Goal: Task Accomplishment & Management: Use online tool/utility

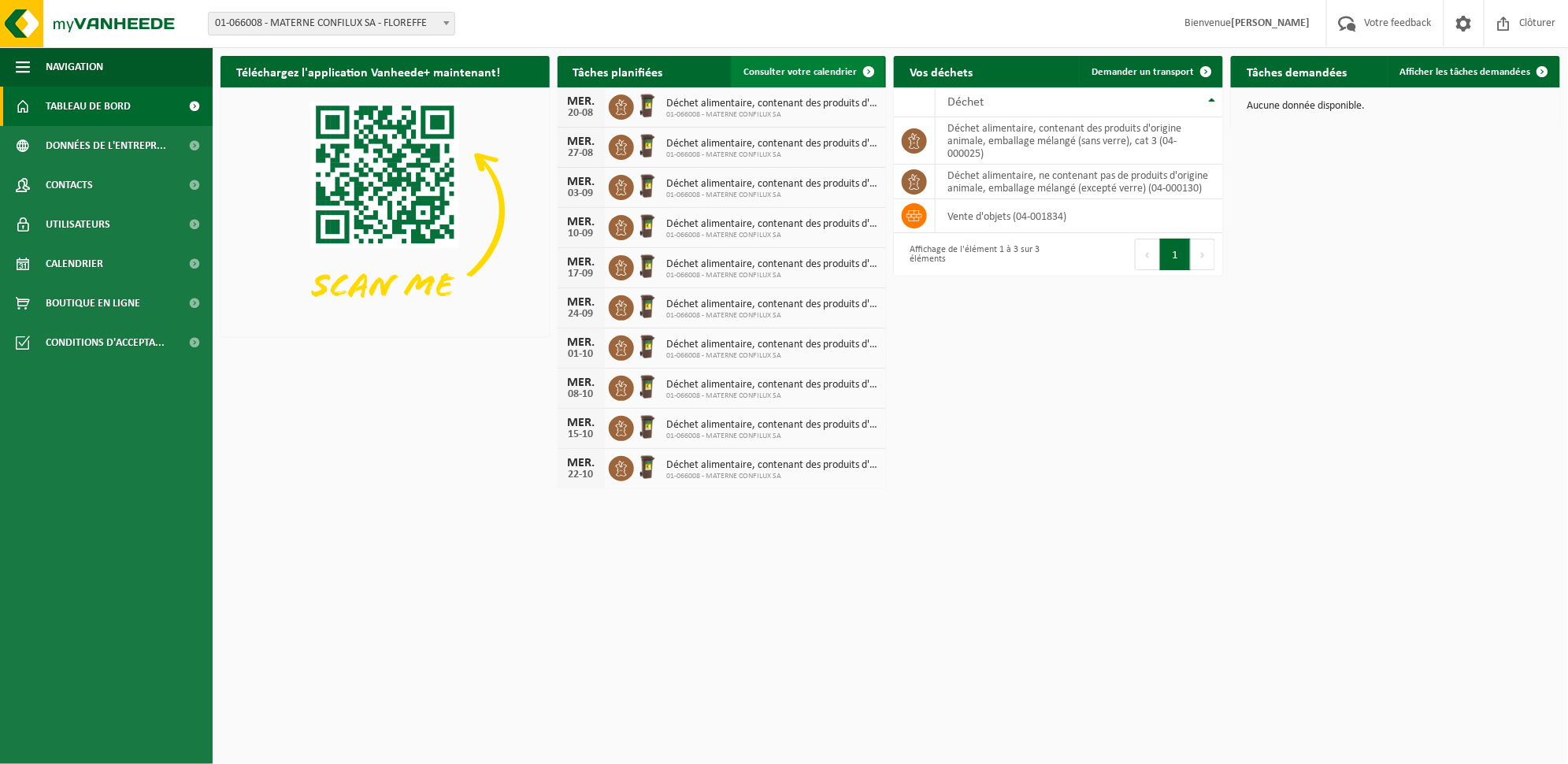
click at [792, 67] on span "Consulter votre calendrier" at bounding box center [800, 72] width 113 height 10
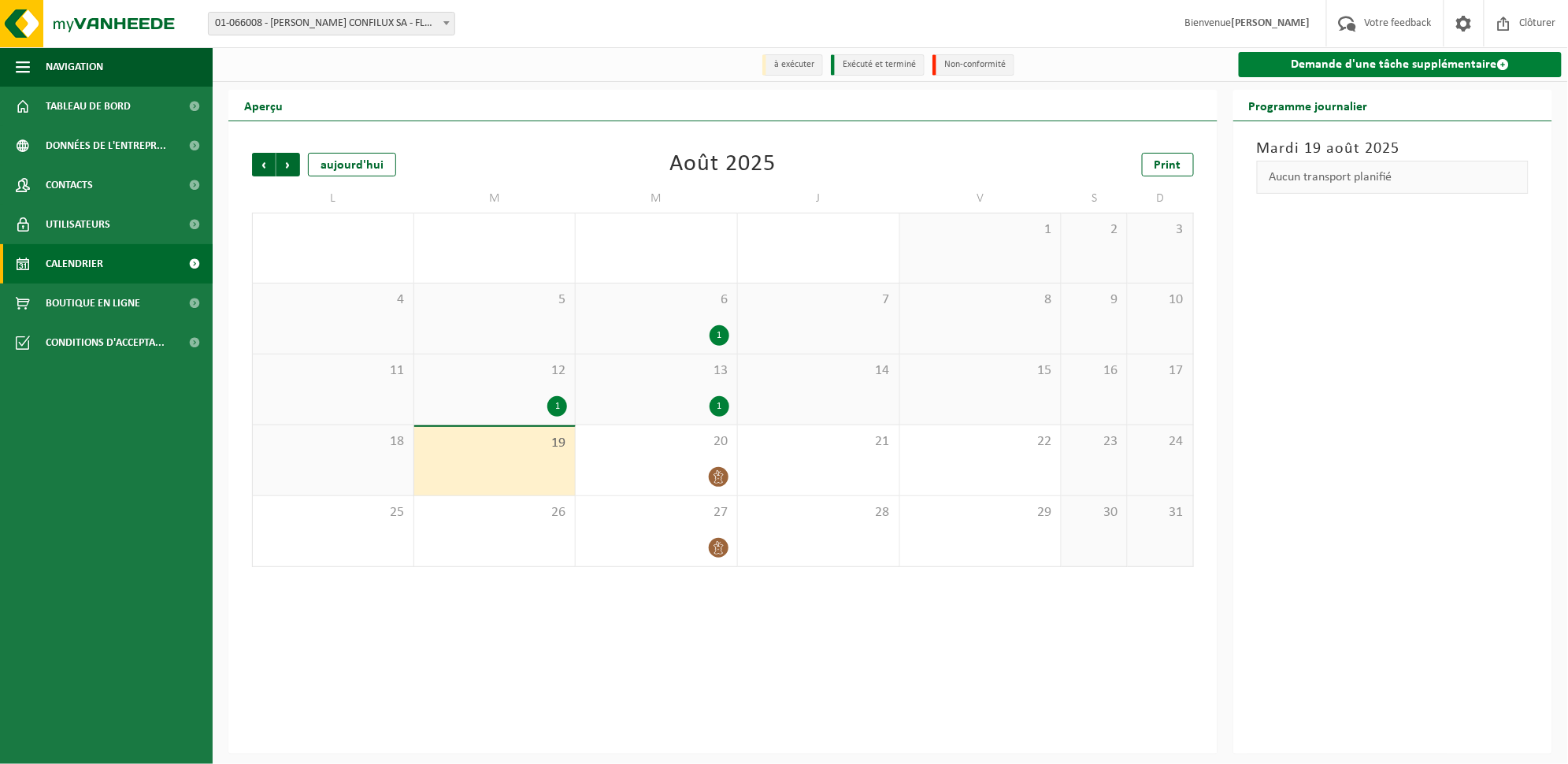
click at [1405, 64] on link "Demande d'une tâche supplémentaire" at bounding box center [1400, 64] width 323 height 25
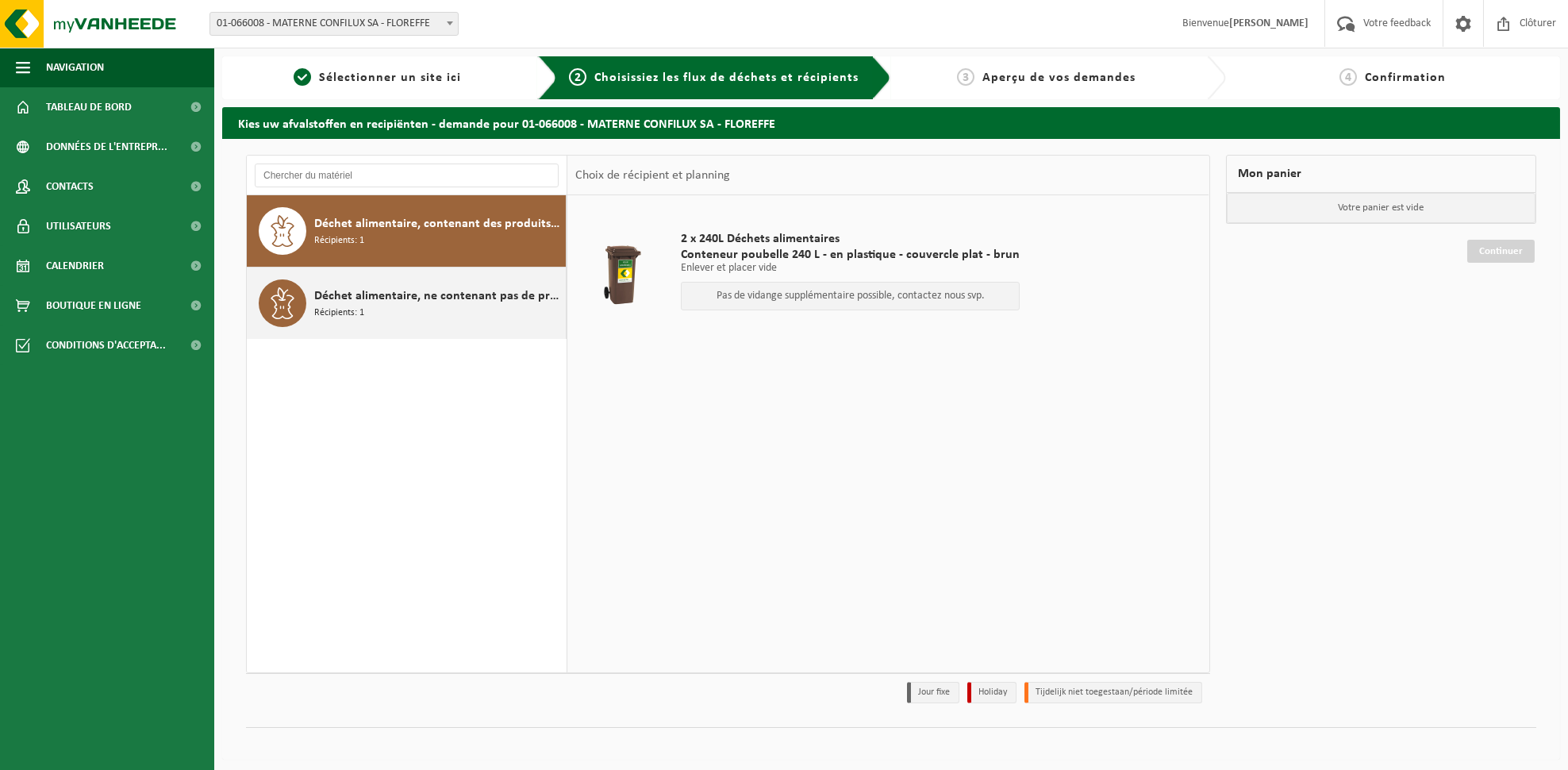
click at [450, 280] on div "Déchet alimentaire, ne contenant pas de produits d'origine animale, emballage m…" at bounding box center [437, 302] width 247 height 48
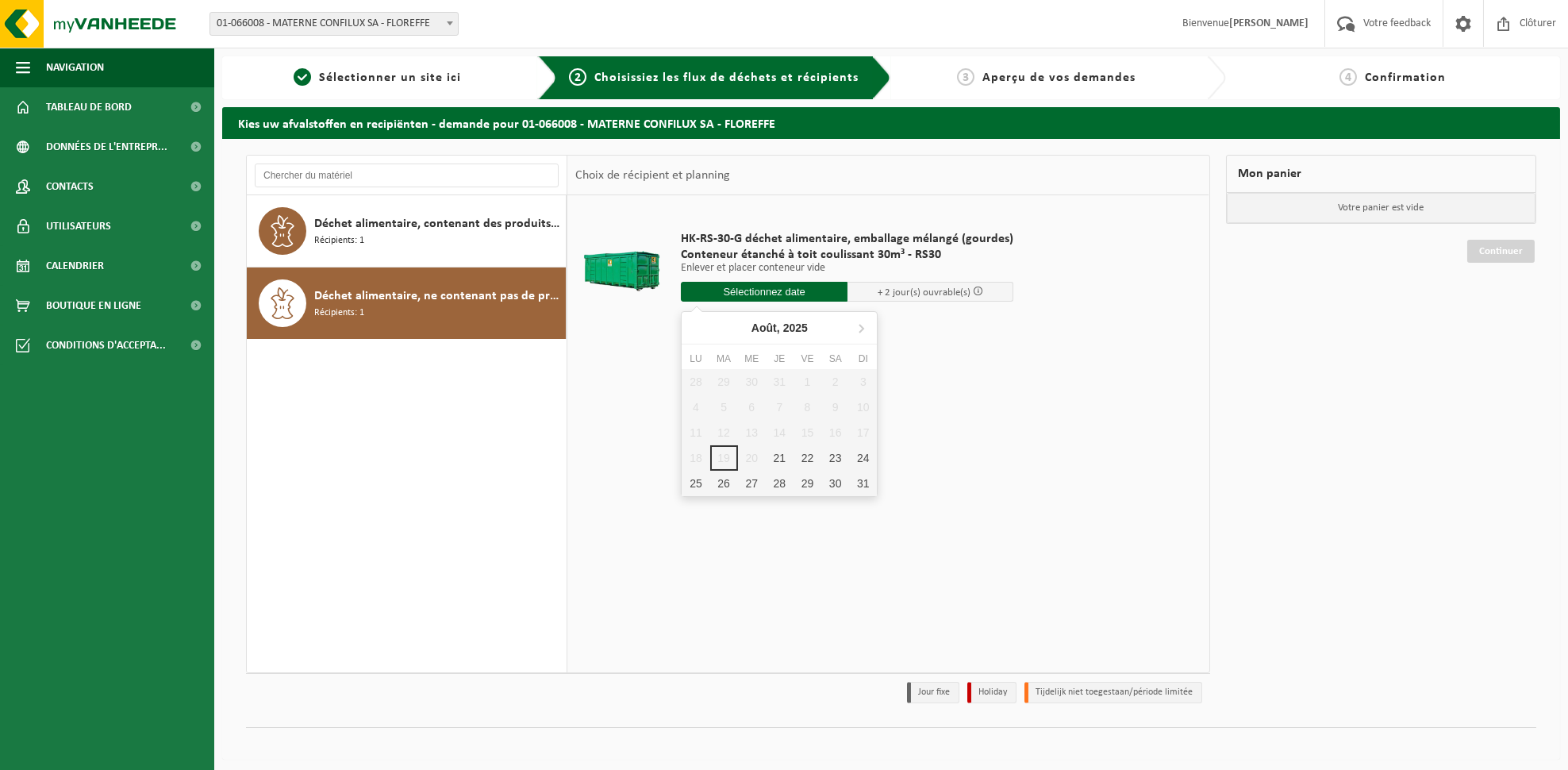
click at [786, 290] on input "text" at bounding box center [764, 292] width 167 height 20
click at [780, 461] on div "21" at bounding box center [779, 458] width 27 height 25
type input "à partir de 2025-08-21"
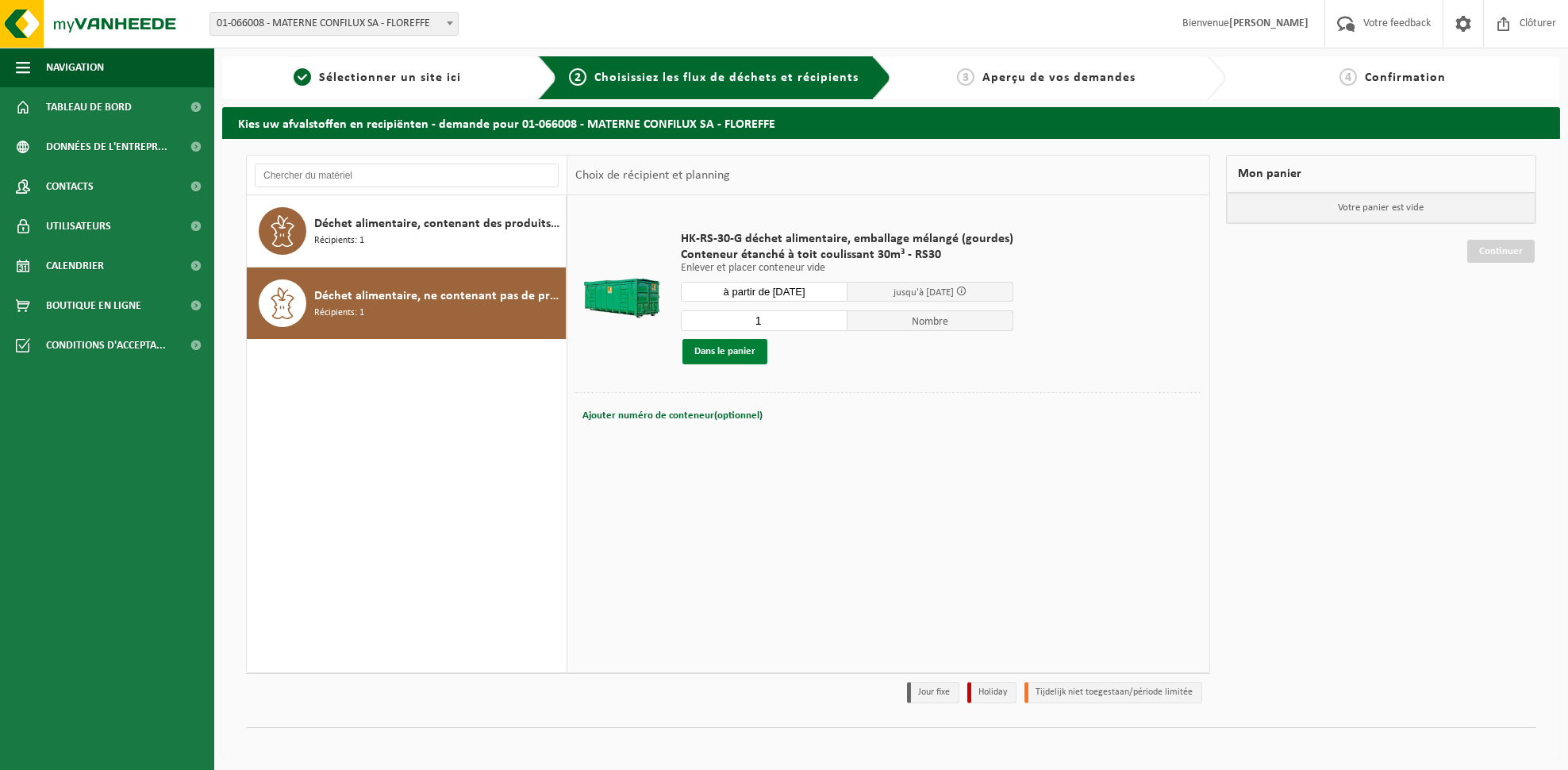
click at [755, 362] on button "Dans le panier" at bounding box center [725, 352] width 85 height 25
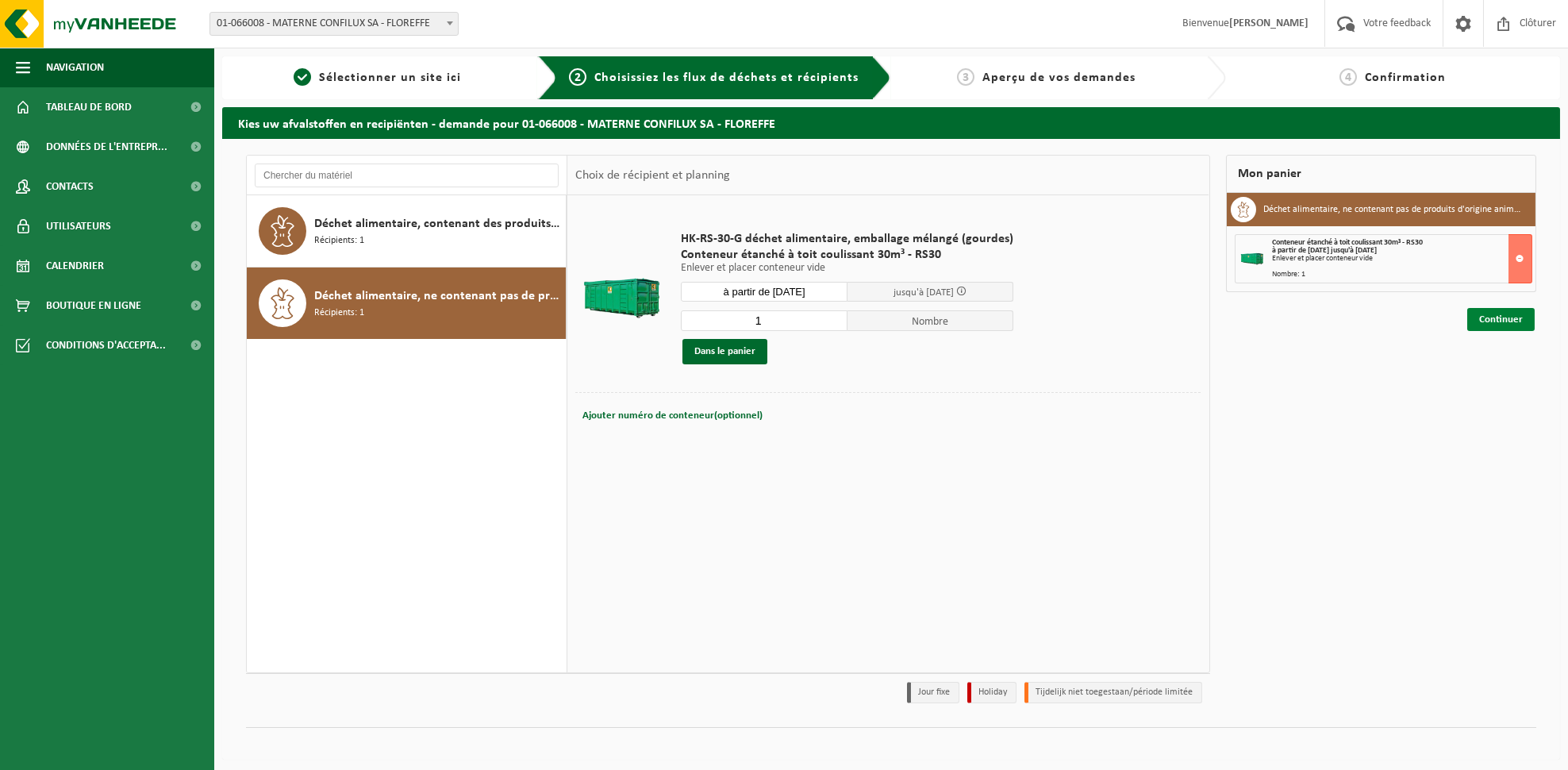
click at [1521, 318] on link "Continuer" at bounding box center [1501, 319] width 67 height 23
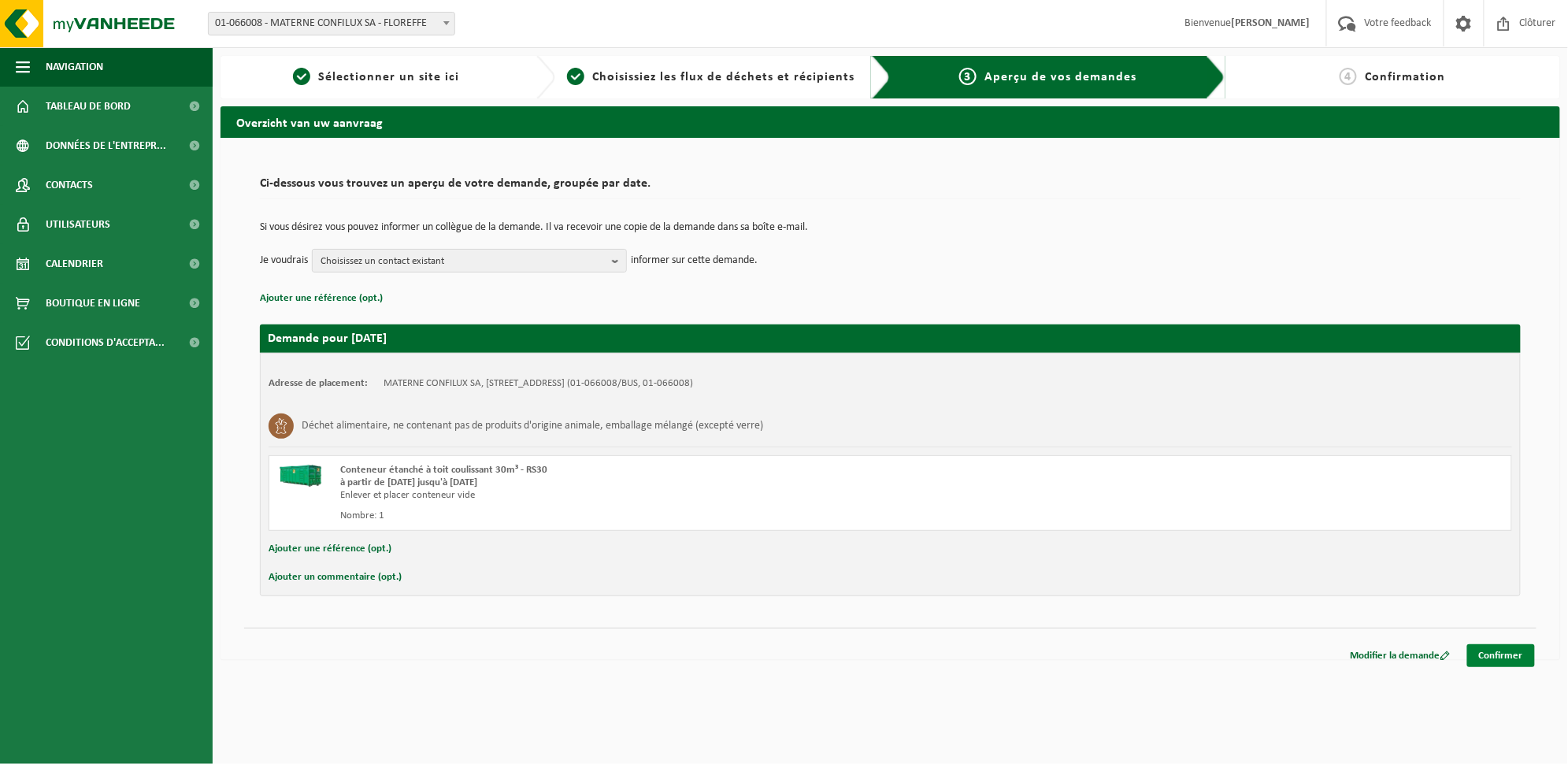
click at [1487, 661] on link "Confirmer" at bounding box center [1501, 656] width 68 height 23
